Goal: Task Accomplishment & Management: Complete application form

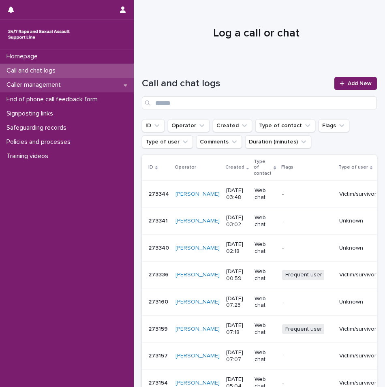
click at [56, 83] on p "Caller management" at bounding box center [35, 85] width 64 height 8
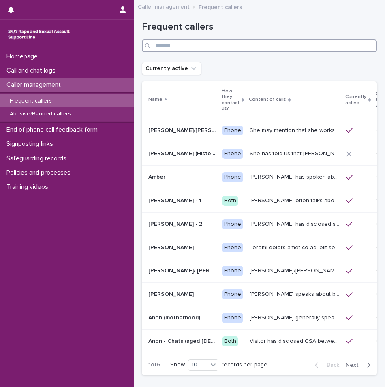
click at [201, 43] on input "Search" at bounding box center [259, 45] width 235 height 13
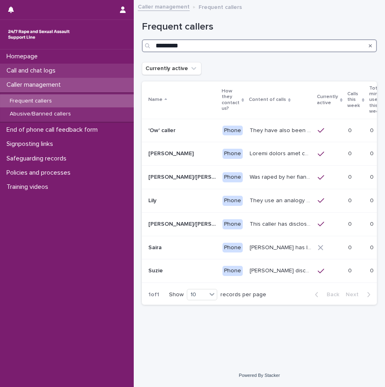
type input "*********"
click at [62, 70] on p "Call and chat logs" at bounding box center [32, 71] width 59 height 8
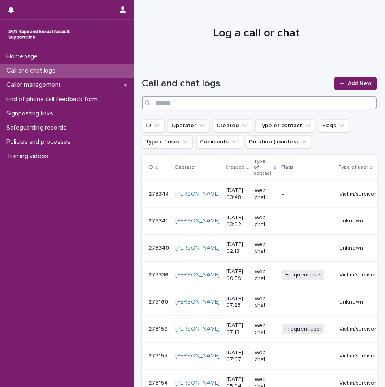
click at [172, 106] on input "Search" at bounding box center [259, 102] width 235 height 13
type input "*********"
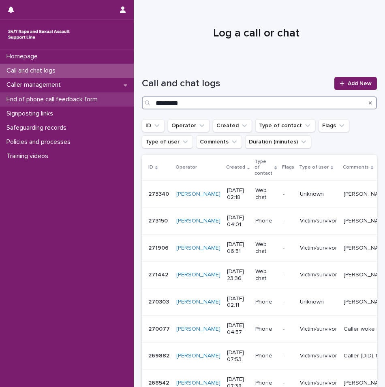
drag, startPoint x: 205, startPoint y: 100, endPoint x: 131, endPoint y: 96, distance: 73.8
click at [134, 96] on div "Homepage Call and chat logs Caller management End of phone call feedback form S…" at bounding box center [259, 271] width 251 height 542
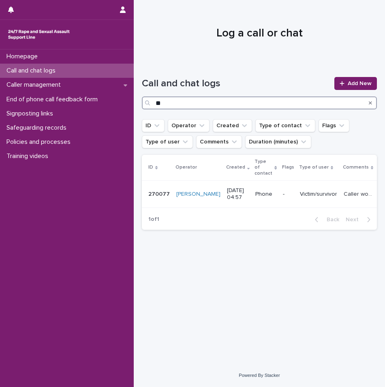
type input "*"
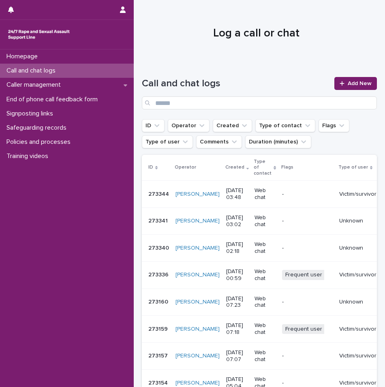
click at [53, 68] on p "Call and chat logs" at bounding box center [32, 71] width 59 height 8
click at [51, 80] on div "Caller management" at bounding box center [67, 85] width 134 height 14
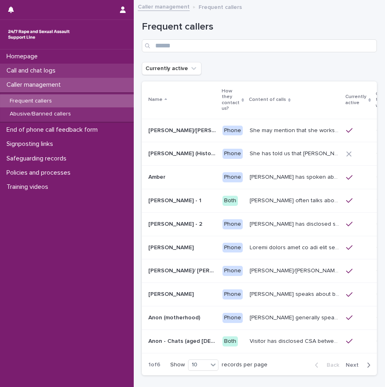
click at [49, 72] on p "Call and chat logs" at bounding box center [32, 71] width 59 height 8
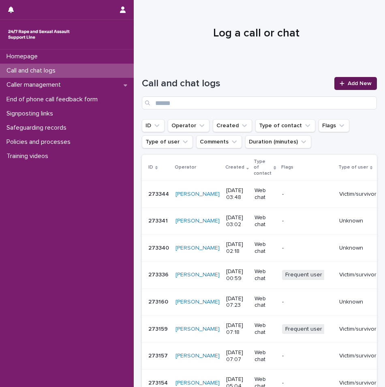
click at [342, 78] on link "Add New" at bounding box center [355, 83] width 43 height 13
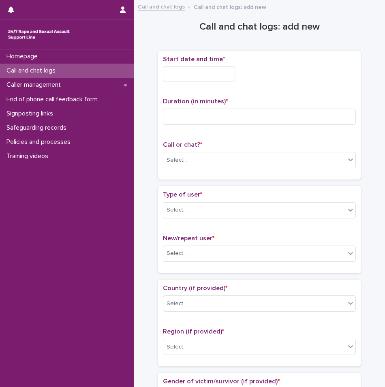
click at [209, 76] on input "text" at bounding box center [199, 73] width 72 height 15
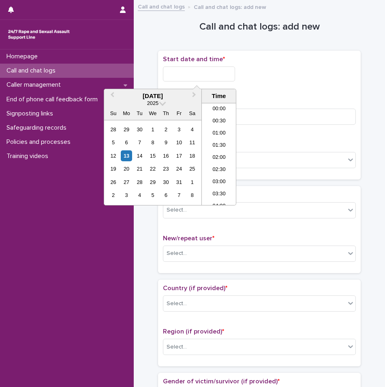
scroll to position [89, 0]
click at [217, 126] on li "04:30" at bounding box center [219, 129] width 34 height 12
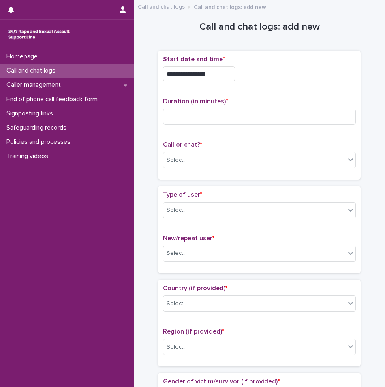
click at [216, 79] on input "**********" at bounding box center [199, 73] width 72 height 15
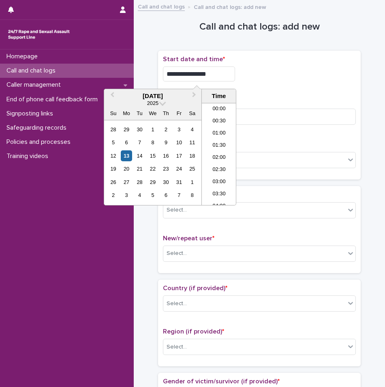
scroll to position [65, 0]
type input "**********"
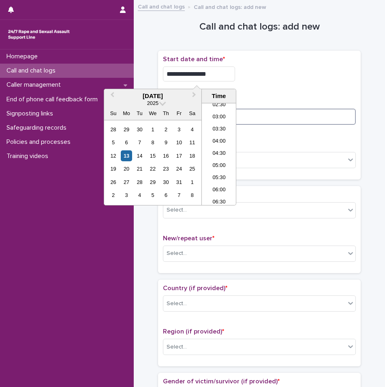
click at [262, 117] on input at bounding box center [259, 116] width 193 height 16
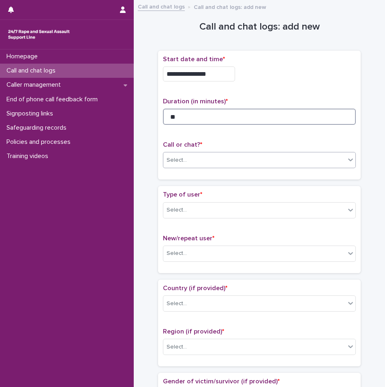
type input "**"
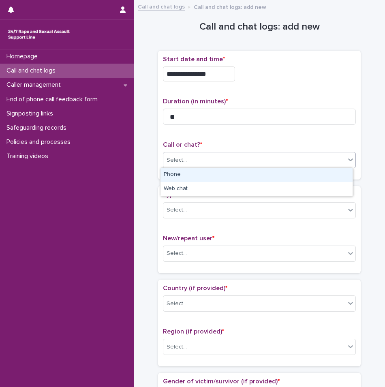
click at [219, 162] on div "Select..." at bounding box center [254, 159] width 182 height 13
click at [204, 173] on div "Phone" at bounding box center [256, 175] width 192 height 14
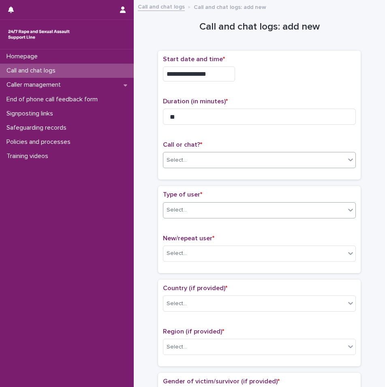
click at [197, 212] on div "Select..." at bounding box center [254, 209] width 182 height 13
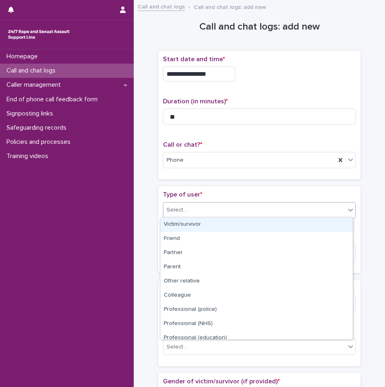
click at [194, 229] on div "Victim/survivor" at bounding box center [256, 224] width 192 height 14
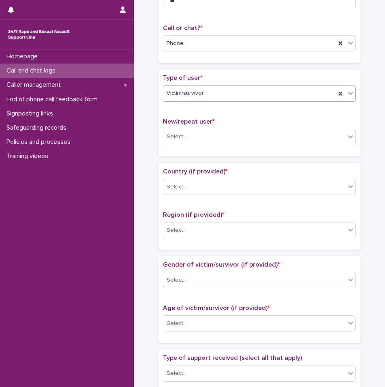
scroll to position [121, 0]
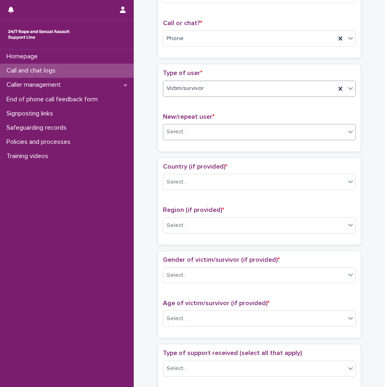
click at [187, 125] on div "Select..." at bounding box center [254, 131] width 182 height 13
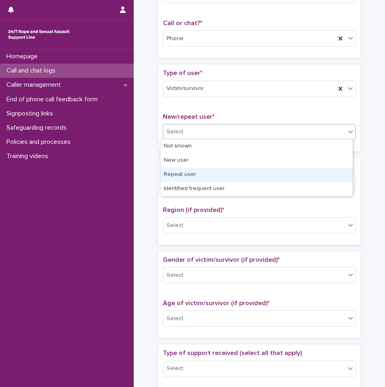
click at [184, 171] on div "Repeat user" at bounding box center [256, 175] width 192 height 14
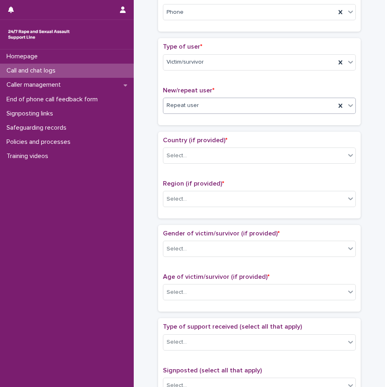
scroll to position [162, 0]
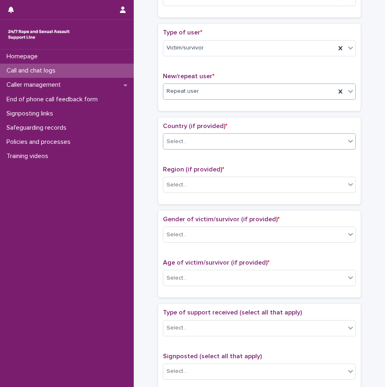
click at [180, 139] on div "Select..." at bounding box center [176, 141] width 20 height 9
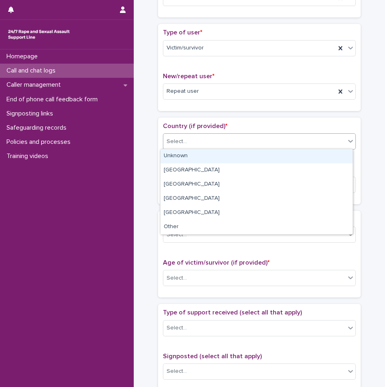
click at [177, 150] on div "Unknown" at bounding box center [256, 156] width 192 height 14
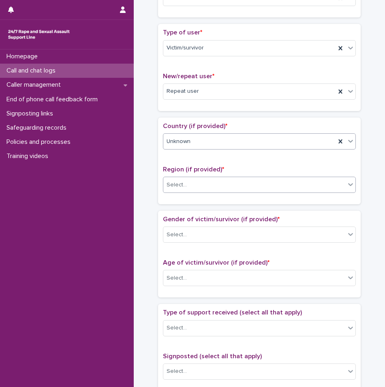
click at [177, 185] on div "Select..." at bounding box center [176, 185] width 20 height 9
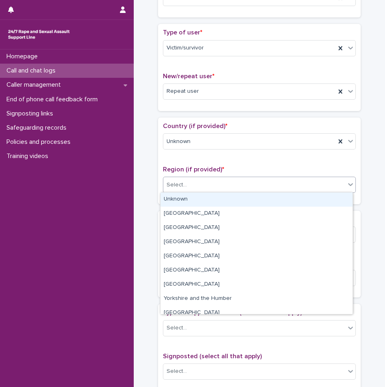
click at [179, 200] on div "Unknown" at bounding box center [256, 199] width 192 height 14
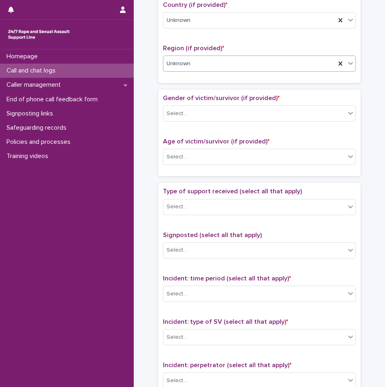
scroll to position [283, 0]
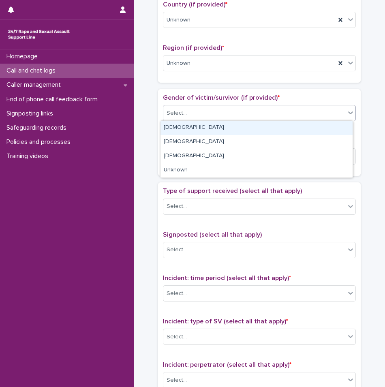
click at [173, 111] on div "Select..." at bounding box center [176, 113] width 20 height 9
click at [173, 127] on div "[DEMOGRAPHIC_DATA]" at bounding box center [256, 128] width 192 height 14
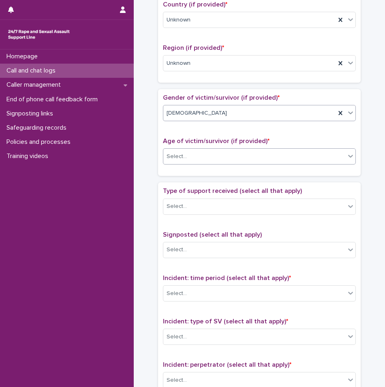
click at [176, 155] on div "Select..." at bounding box center [176, 156] width 20 height 9
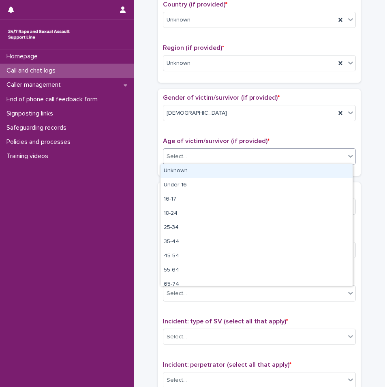
click at [178, 173] on div "Unknown" at bounding box center [256, 171] width 192 height 14
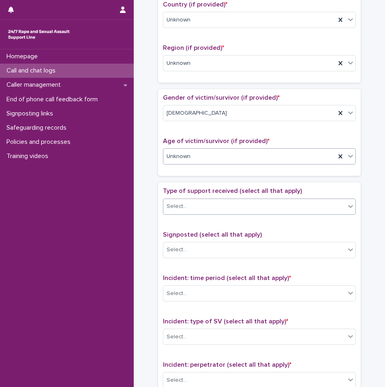
click at [182, 204] on div "Select..." at bounding box center [176, 206] width 20 height 9
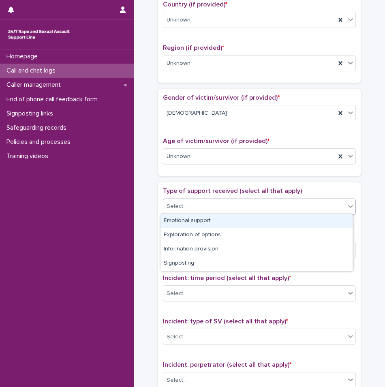
click at [179, 218] on div "Emotional support" at bounding box center [256, 221] width 192 height 14
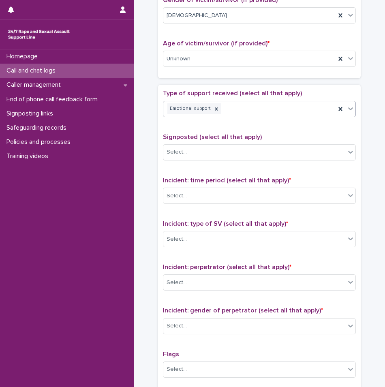
scroll to position [405, 0]
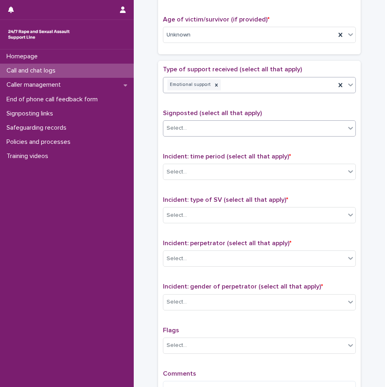
click at [178, 124] on div "Select..." at bounding box center [176, 128] width 20 height 9
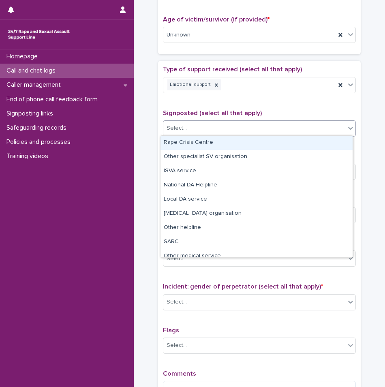
click at [180, 105] on div "Type of support received (select all that apply) Emotional support Signposted (…" at bounding box center [259, 235] width 193 height 339
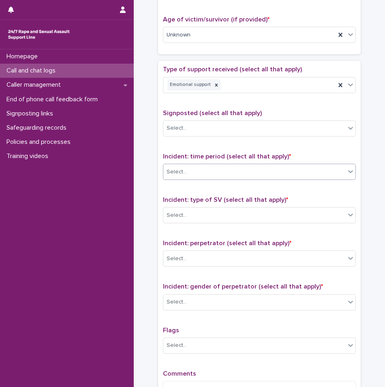
drag, startPoint x: 183, startPoint y: 173, endPoint x: 183, endPoint y: 178, distance: 4.9
click at [183, 172] on div "Select..." at bounding box center [254, 171] width 182 height 13
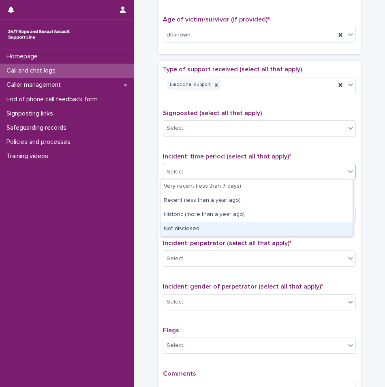
click at [180, 230] on div "Not disclosed" at bounding box center [256, 229] width 192 height 14
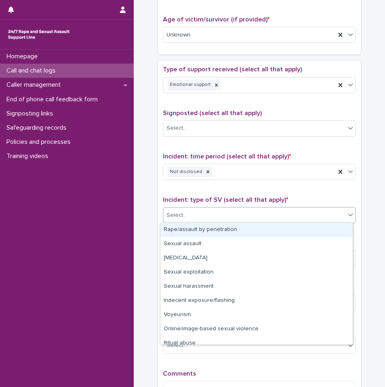
click at [185, 219] on div "Select..." at bounding box center [254, 214] width 182 height 13
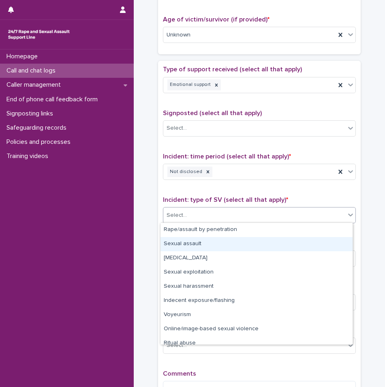
scroll to position [20, 0]
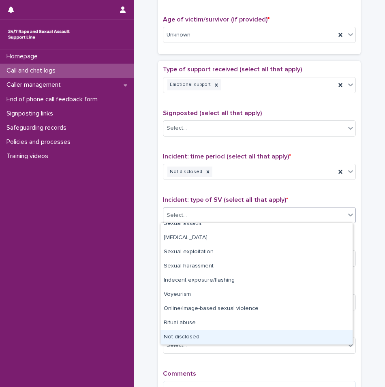
click at [182, 336] on div "Not disclosed" at bounding box center [256, 337] width 192 height 14
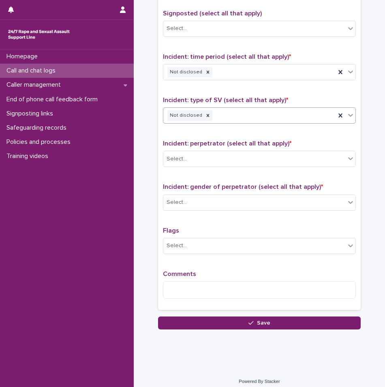
scroll to position [509, 0]
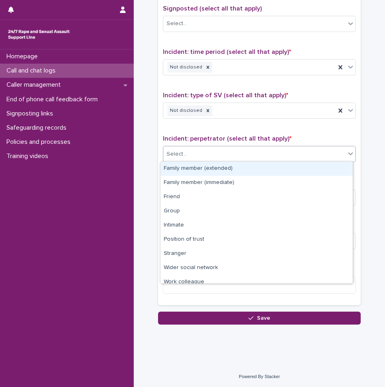
click at [174, 150] on div "Select..." at bounding box center [176, 154] width 20 height 9
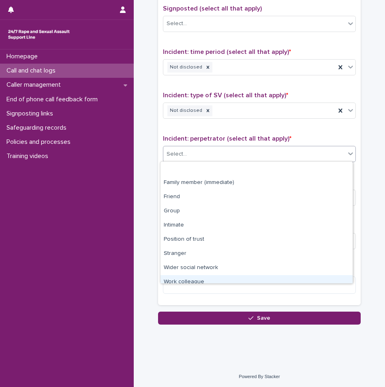
scroll to position [34, 0]
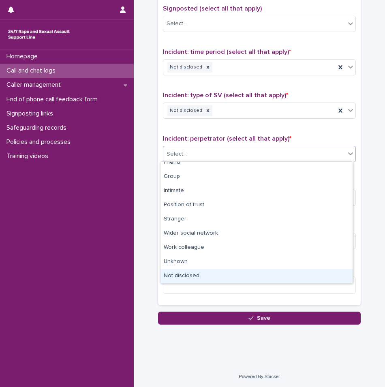
click at [183, 276] on div "Not disclosed" at bounding box center [256, 276] width 192 height 14
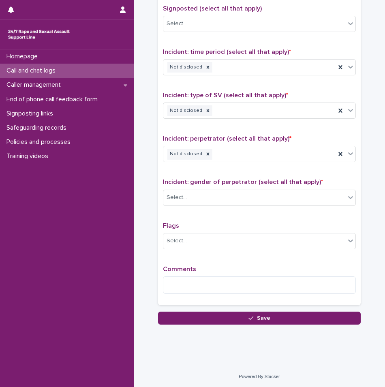
click at [184, 184] on span "Incident: gender of perpetrator (select all that apply) *" at bounding box center [243, 182] width 160 height 6
click at [187, 194] on input "text" at bounding box center [187, 197] width 1 height 8
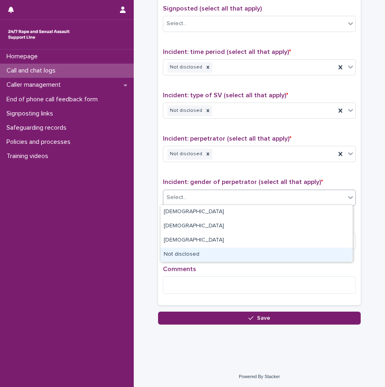
click at [180, 257] on div "Not disclosed" at bounding box center [256, 254] width 192 height 14
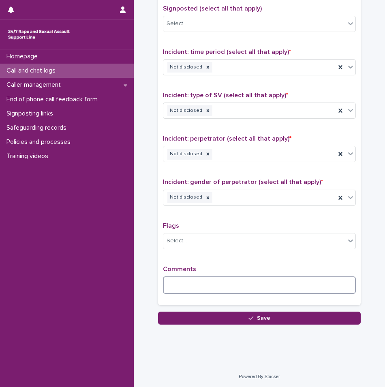
click at [177, 283] on textarea at bounding box center [259, 284] width 193 height 17
click at [349, 286] on textarea "**********" at bounding box center [259, 284] width 193 height 17
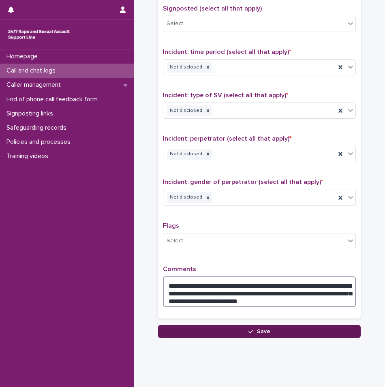
type textarea "**********"
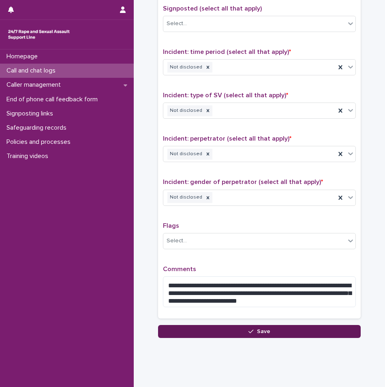
click at [307, 333] on button "Save" at bounding box center [259, 331] width 202 height 13
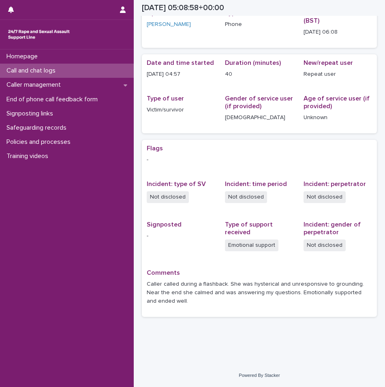
scroll to position [44, 0]
click at [89, 67] on div "Call and chat logs" at bounding box center [67, 71] width 134 height 14
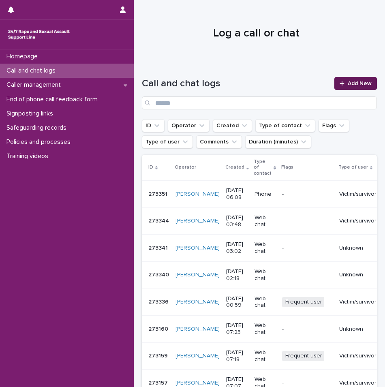
click at [339, 81] on icon at bounding box center [341, 84] width 5 height 6
